Goal: Find specific fact: Find specific fact

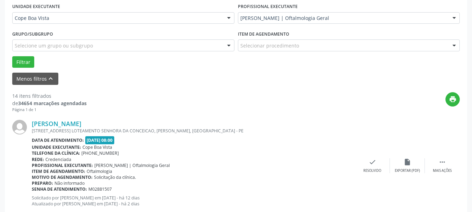
scroll to position [201, 0]
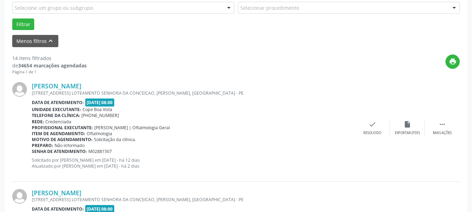
click at [113, 80] on div "[PERSON_NAME] [GEOGRAPHIC_DATA], CASA 3 LOTEAMENTO [GEOGRAPHIC_DATA], [PERSON_N…" at bounding box center [236, 128] width 448 height 107
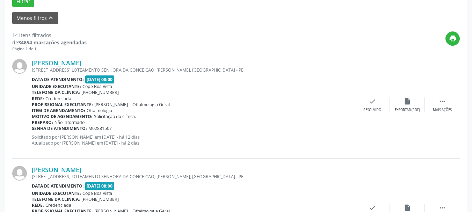
scroll to position [236, 0]
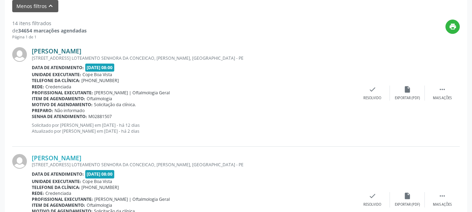
click at [81, 49] on link "[PERSON_NAME]" at bounding box center [57, 51] width 50 height 8
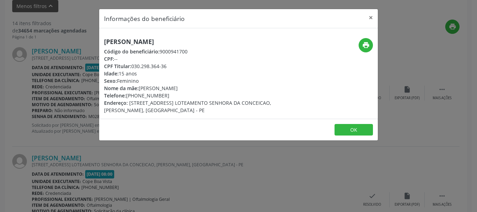
drag, startPoint x: 131, startPoint y: 67, endPoint x: 148, endPoint y: 68, distance: 16.5
click at [156, 66] on div "CPF Titular: 030.298.364-36" at bounding box center [192, 66] width 176 height 7
click at [135, 69] on div "CPF Titular: 030.298.364-36" at bounding box center [192, 66] width 176 height 7
drag, startPoint x: 141, startPoint y: 67, endPoint x: 167, endPoint y: 67, distance: 25.5
click at [167, 67] on div "CPF Titular: 030.298.364-36" at bounding box center [192, 66] width 176 height 7
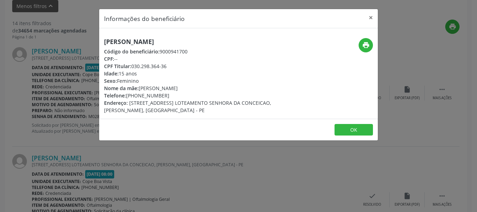
click at [90, 116] on div "Informações do beneficiário × [PERSON_NAME] Código do beneficiário: 9000941700 …" at bounding box center [238, 106] width 477 height 212
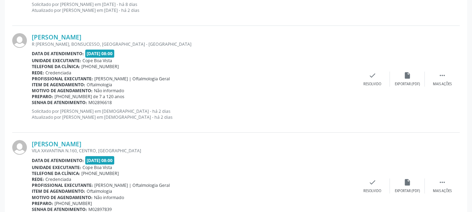
scroll to position [1320, 0]
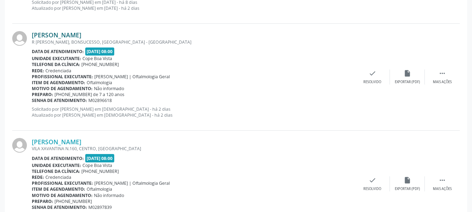
click at [81, 33] on link "[PERSON_NAME]" at bounding box center [57, 35] width 50 height 8
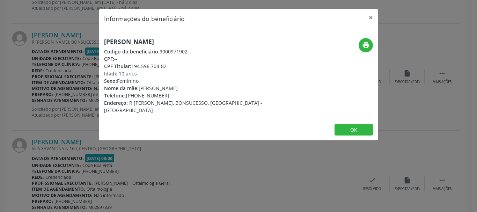
drag, startPoint x: 132, startPoint y: 67, endPoint x: 171, endPoint y: 69, distance: 38.8
click at [171, 69] on div "CPF Titular: 194.596.704-82" at bounding box center [192, 66] width 176 height 7
copy div "194.596.704-82"
click at [73, 147] on div "Informações do beneficiário × [PERSON_NAME] Código do beneficiário: 9000971902 …" at bounding box center [238, 106] width 477 height 212
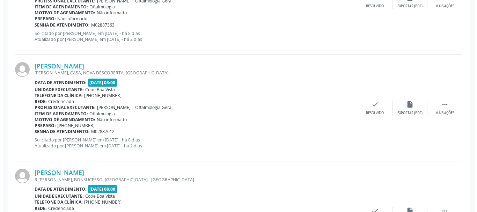
scroll to position [1180, 0]
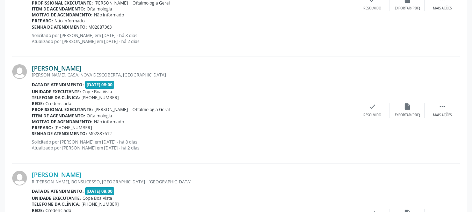
click at [60, 70] on link "[PERSON_NAME]" at bounding box center [57, 68] width 50 height 8
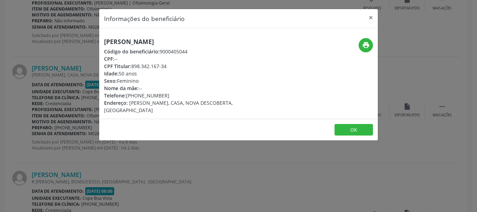
drag, startPoint x: 132, startPoint y: 64, endPoint x: 170, endPoint y: 65, distance: 37.1
click at [170, 65] on div "CPF Titular: 898.342.167-34" at bounding box center [192, 66] width 176 height 7
copy div "898.342.167-34"
